Goal: Information Seeking & Learning: Compare options

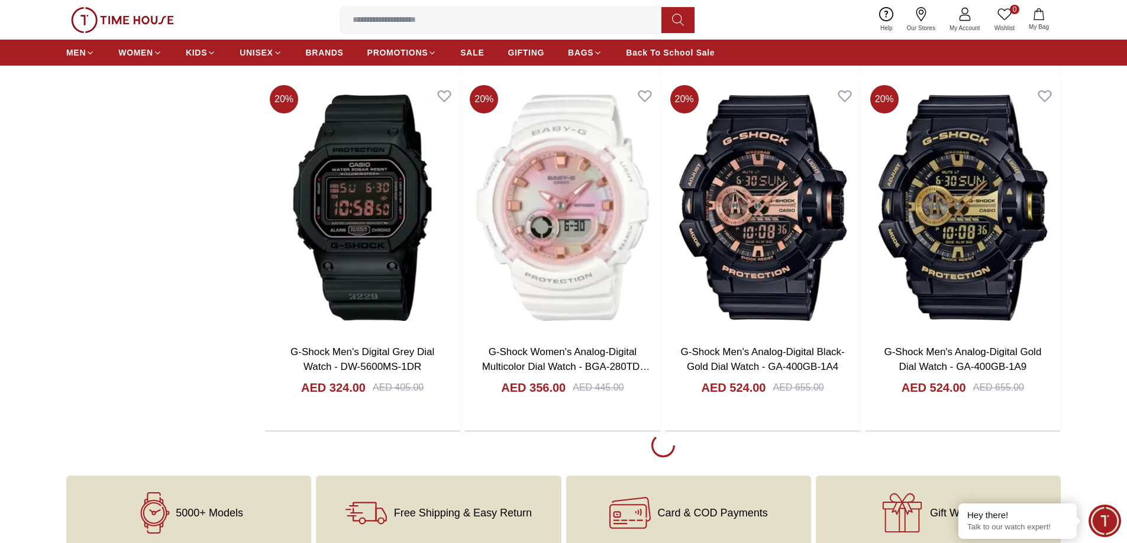
scroll to position [2011, 0]
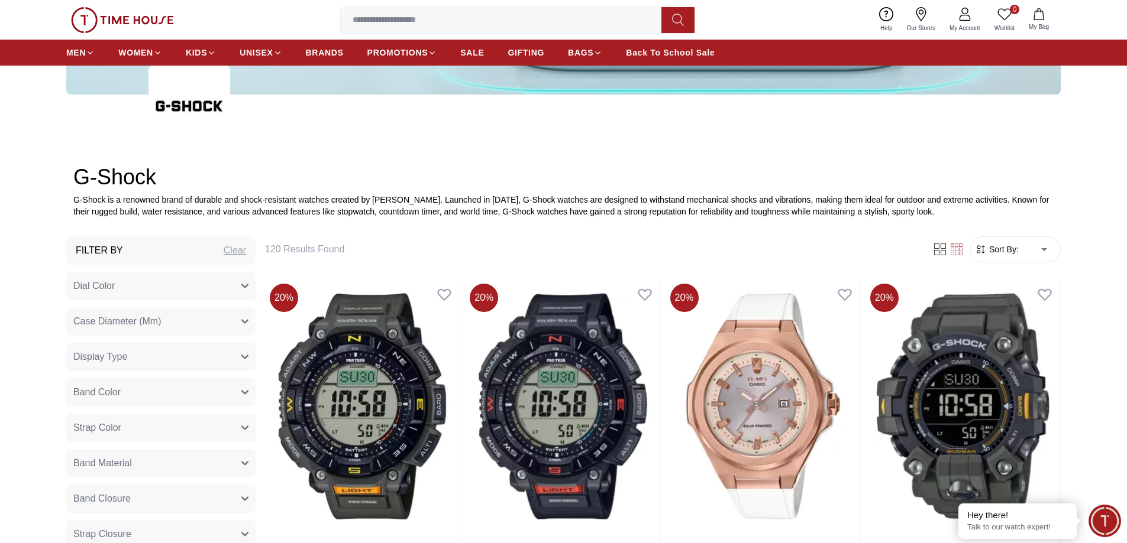
scroll to position [414, 0]
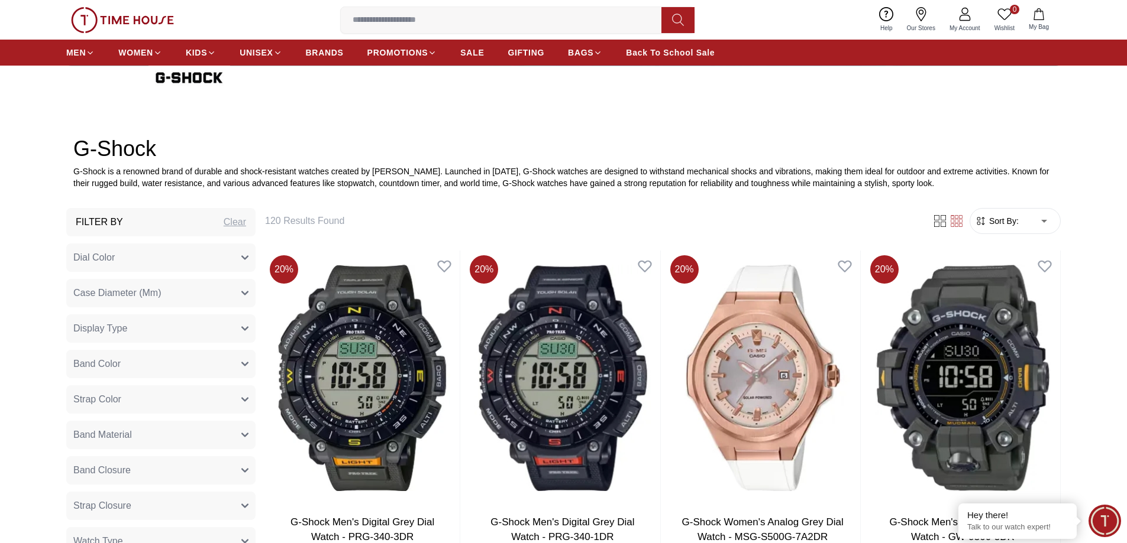
click at [1012, 225] on span "Sort By:" at bounding box center [1002, 221] width 32 height 12
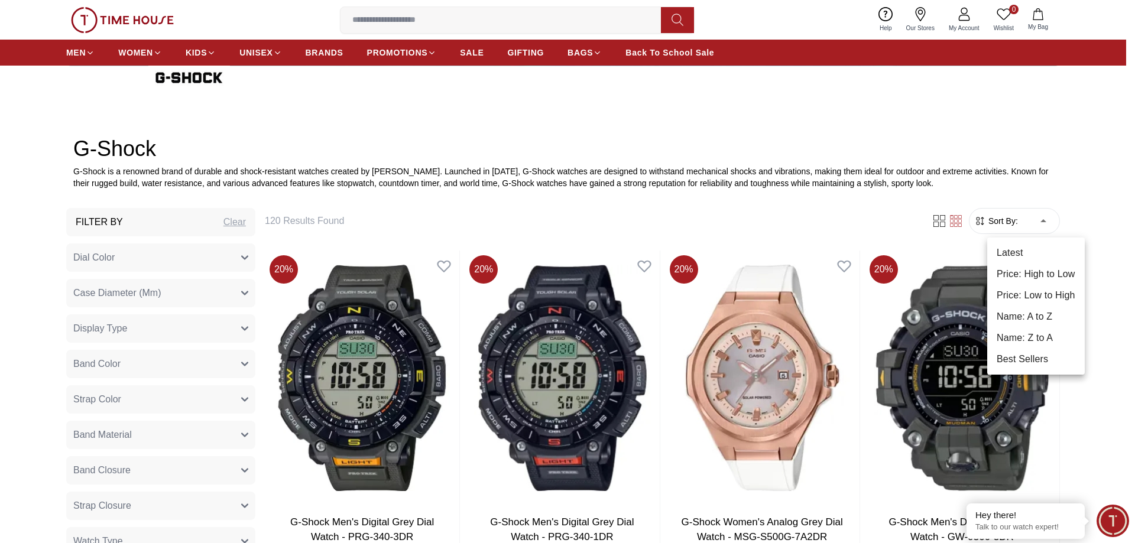
click at [1023, 358] on li "Best Sellers" at bounding box center [1037, 359] width 98 height 21
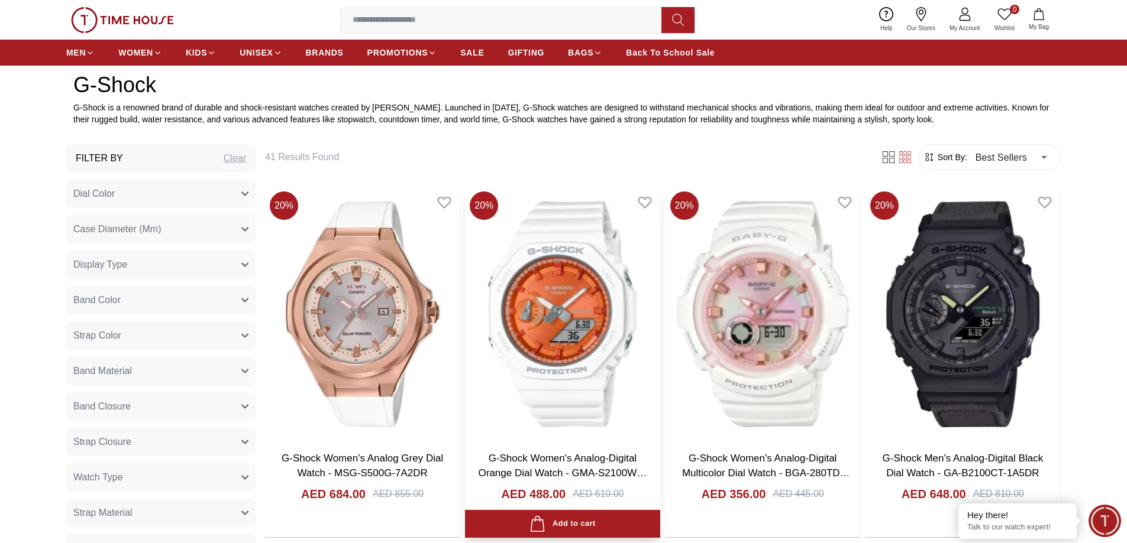
scroll to position [532, 0]
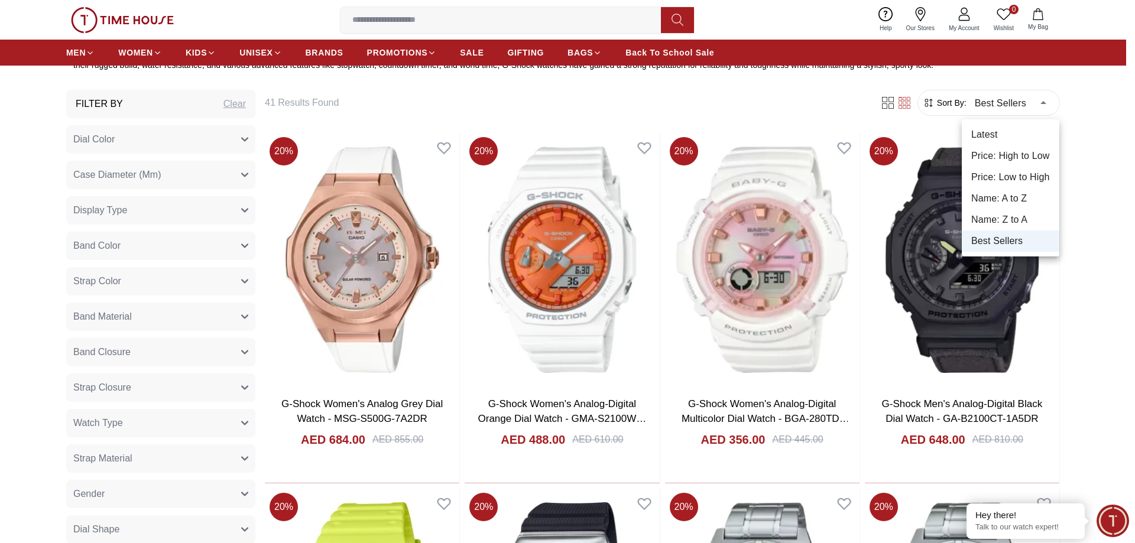
click at [1028, 180] on li "Price: Low to High" at bounding box center [1011, 177] width 98 height 21
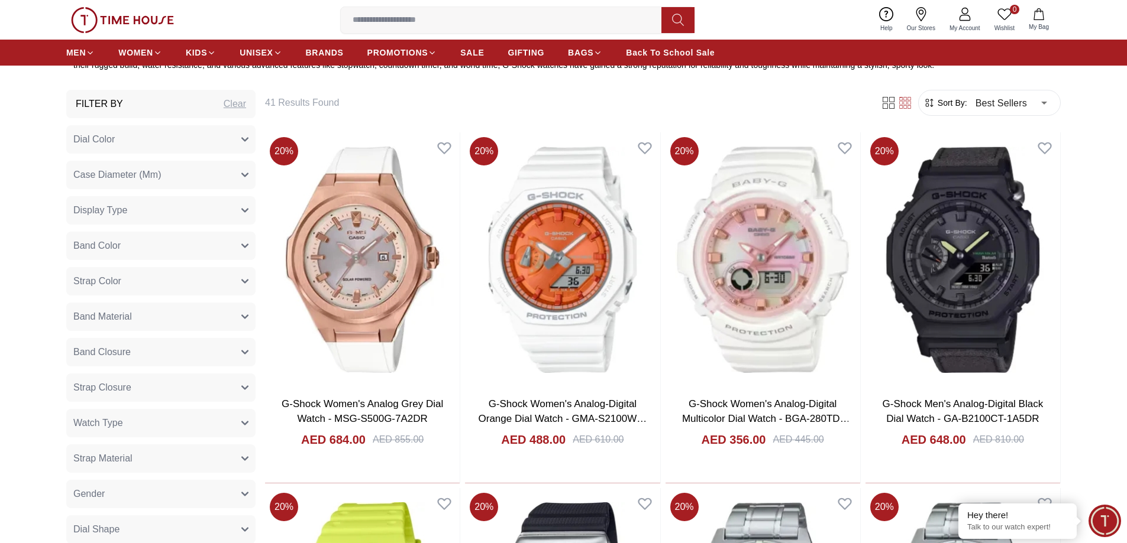
type input "*"
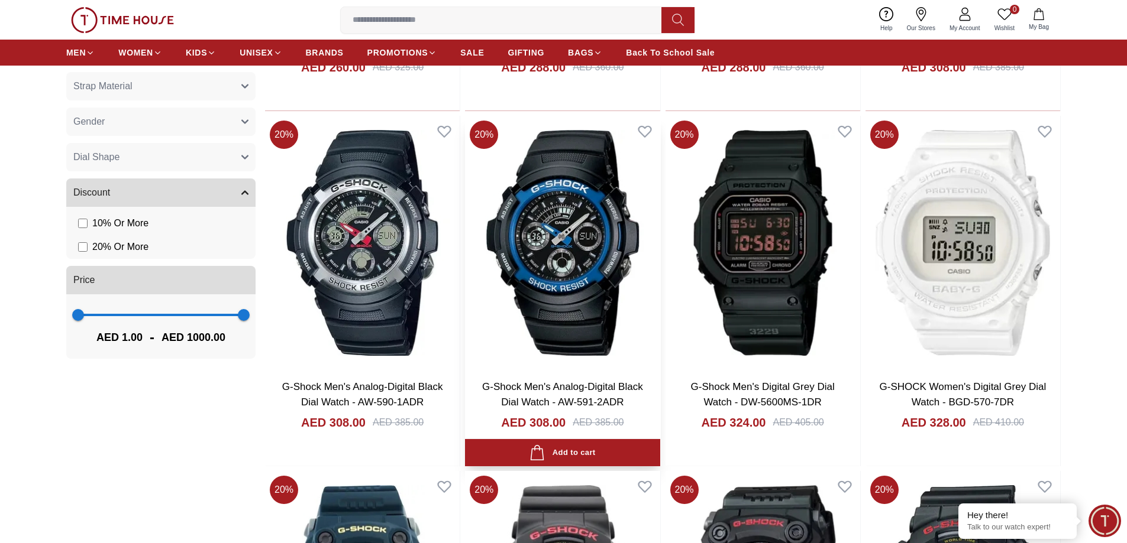
scroll to position [946, 0]
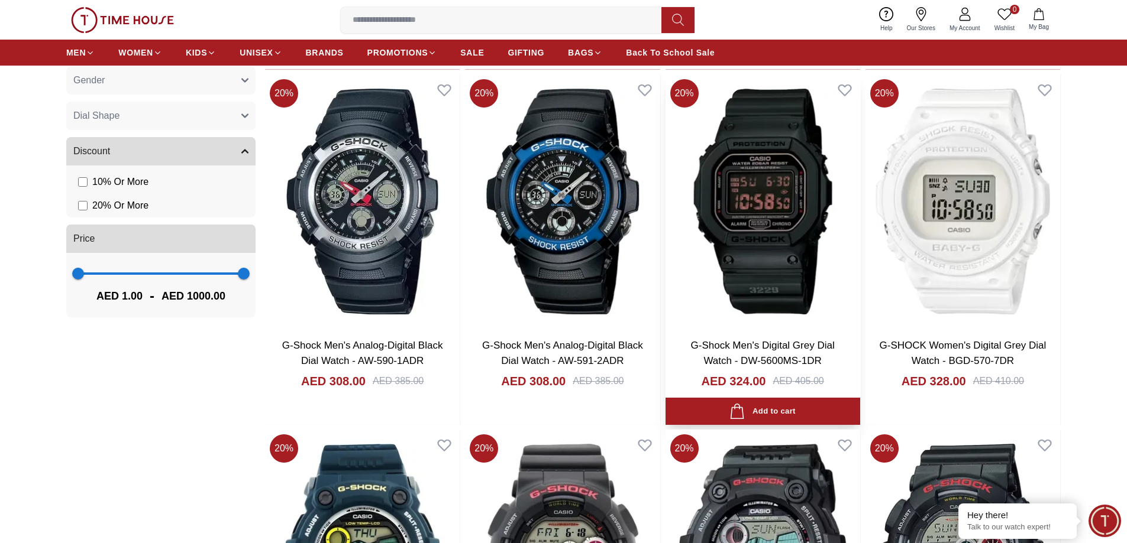
click at [758, 214] on img at bounding box center [762, 202] width 195 height 254
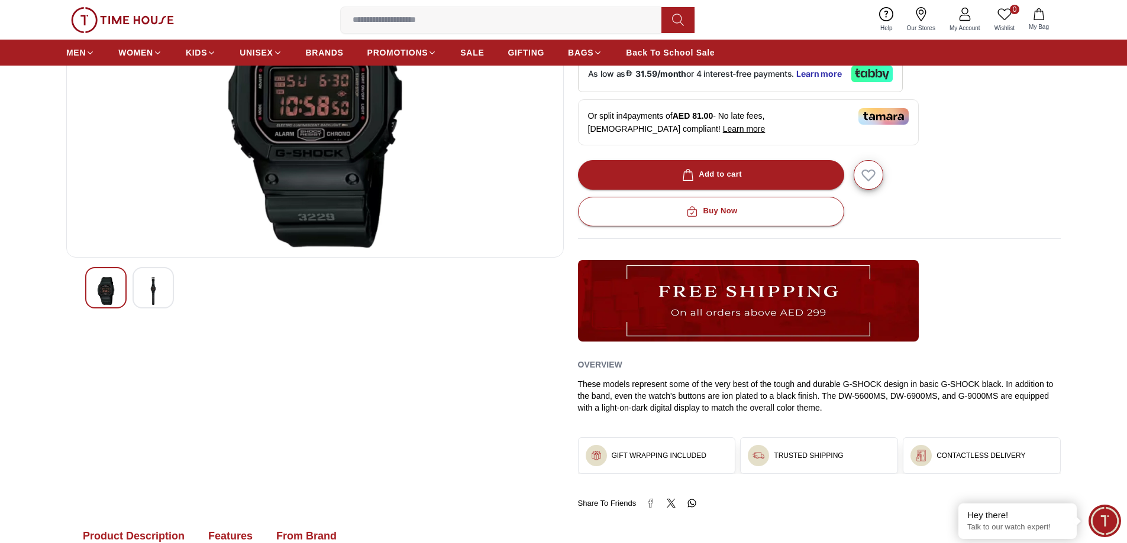
scroll to position [177, 0]
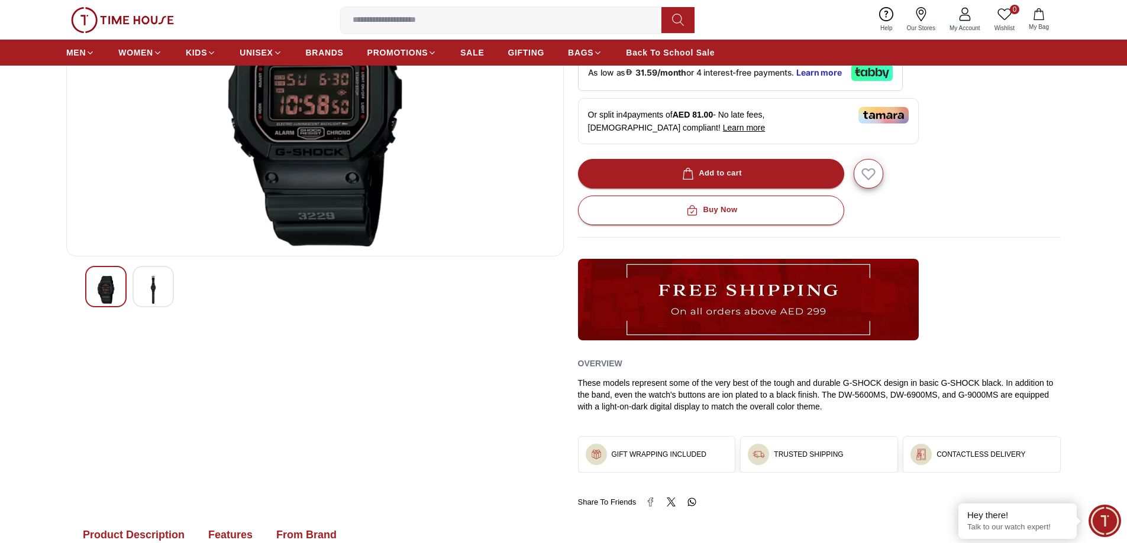
scroll to position [946, 0]
